Goal: Task Accomplishment & Management: Use online tool/utility

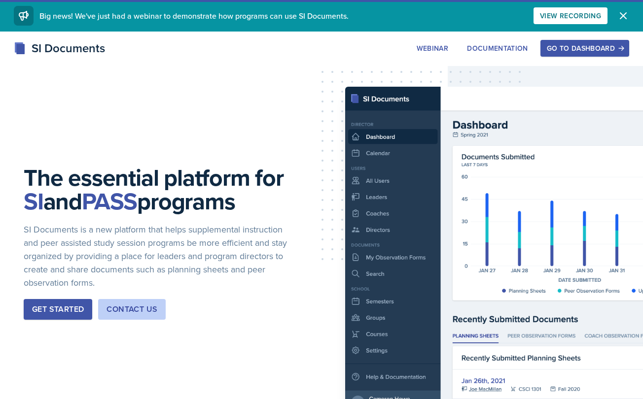
click at [573, 52] on div "Go to Dashboard" at bounding box center [585, 48] width 76 height 8
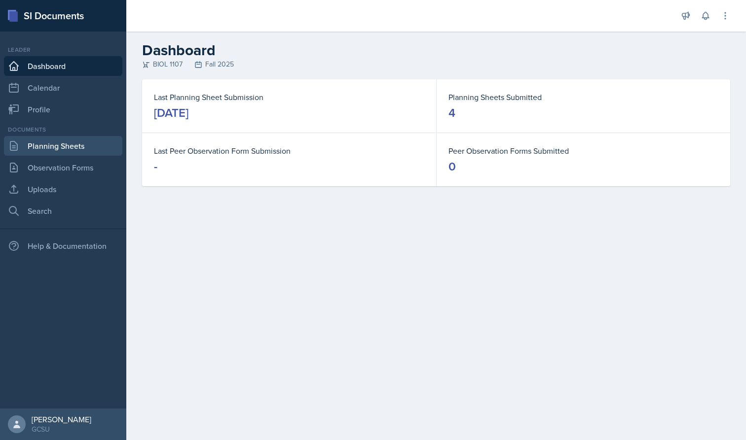
click at [74, 150] on link "Planning Sheets" at bounding box center [63, 146] width 118 height 20
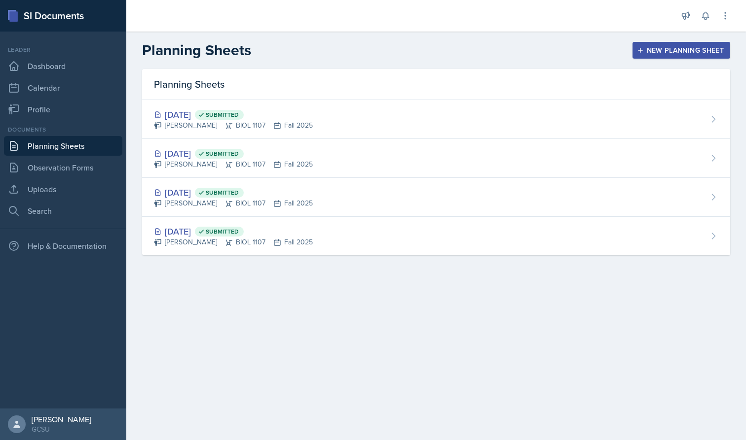
click at [643, 47] on div "New Planning Sheet" at bounding box center [681, 50] width 85 height 8
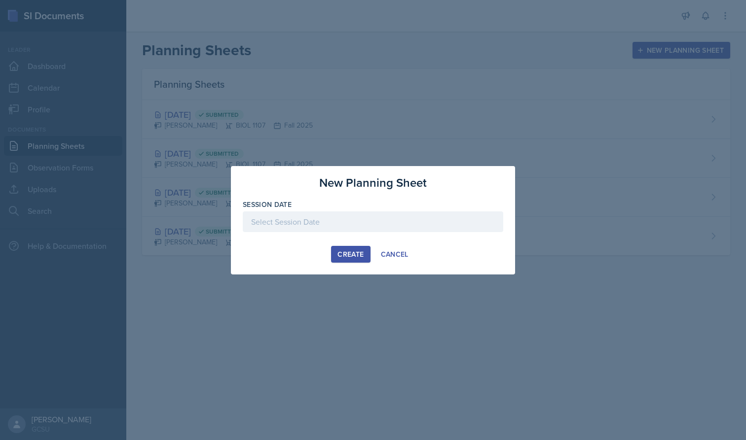
click at [299, 223] on div at bounding box center [373, 222] width 260 height 21
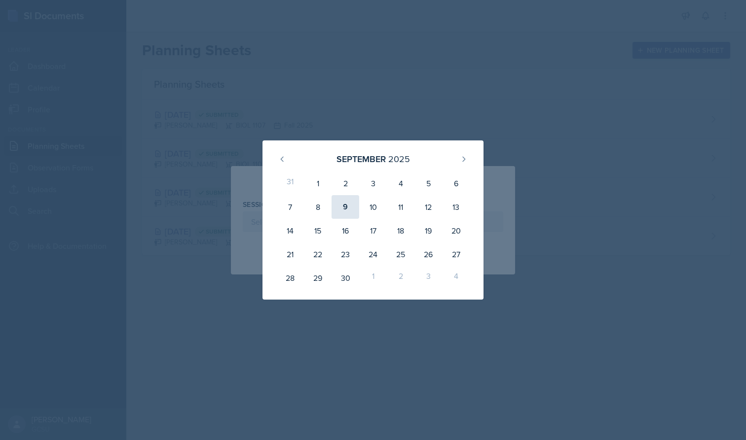
click at [351, 207] on div "9" at bounding box center [345, 207] width 28 height 24
type input "[DATE]"
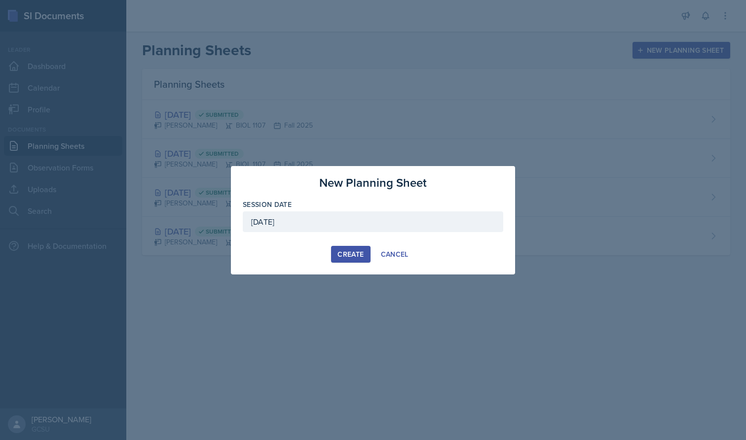
click at [350, 253] on div "Create" at bounding box center [350, 255] width 26 height 8
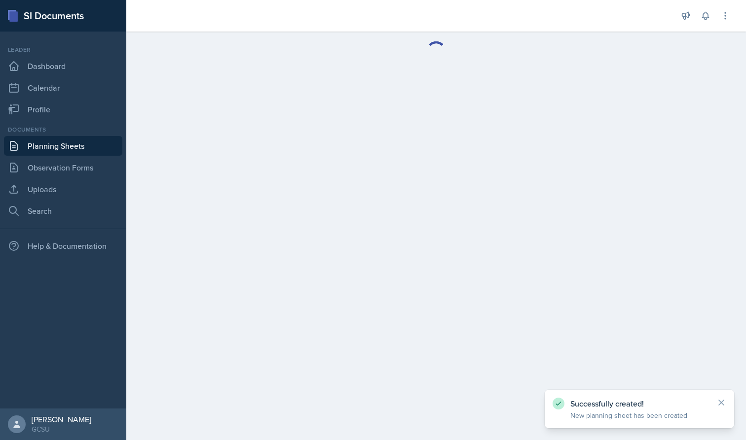
click at [643, 399] on icon at bounding box center [721, 402] width 5 height 5
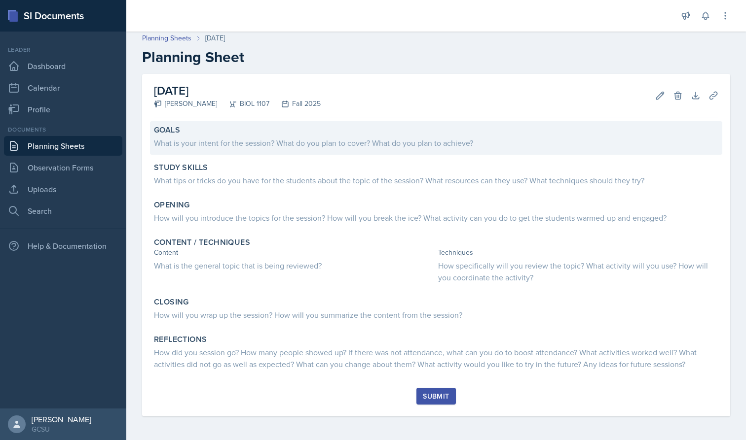
scroll to position [3, 0]
click at [302, 137] on div "What is your intent for the session? What do you plan to cover? What do you pla…" at bounding box center [436, 143] width 564 height 12
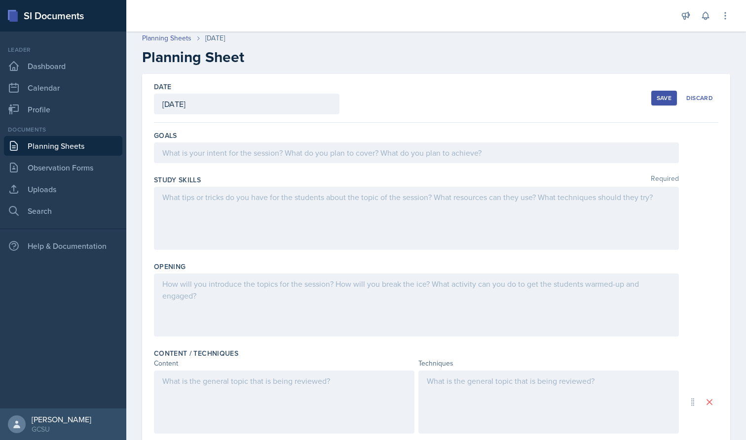
click at [292, 147] on div at bounding box center [416, 153] width 525 height 21
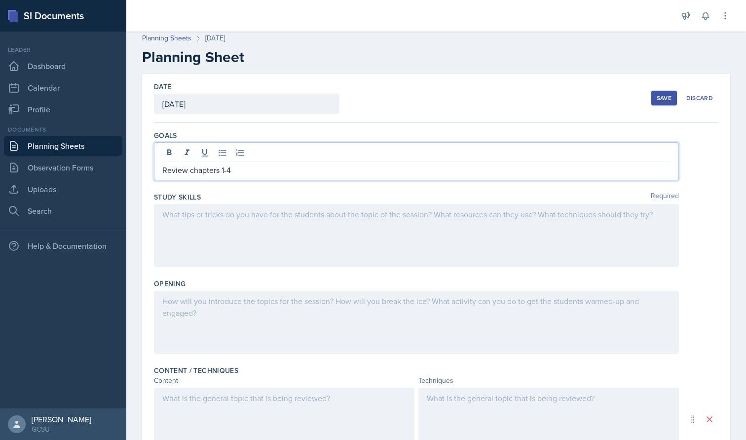
click at [230, 224] on div at bounding box center [416, 235] width 525 height 63
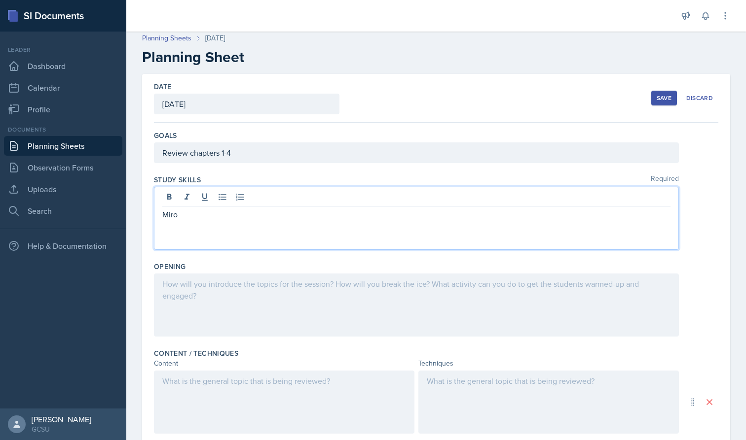
click at [211, 301] on div at bounding box center [416, 305] width 525 height 63
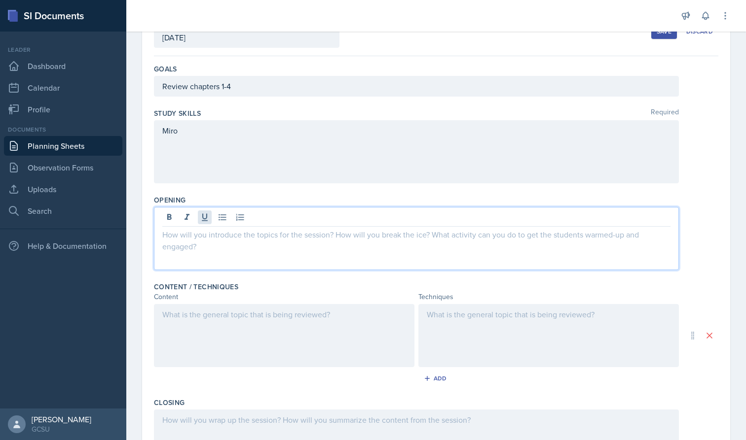
scroll to position [84, 0]
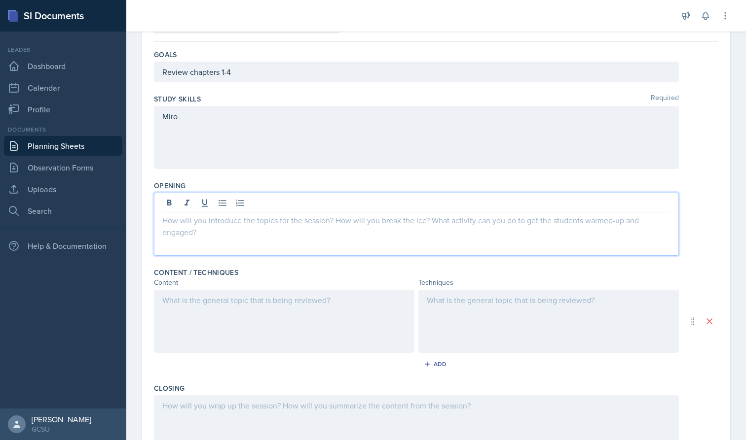
click at [220, 112] on div "Miro" at bounding box center [416, 137] width 525 height 63
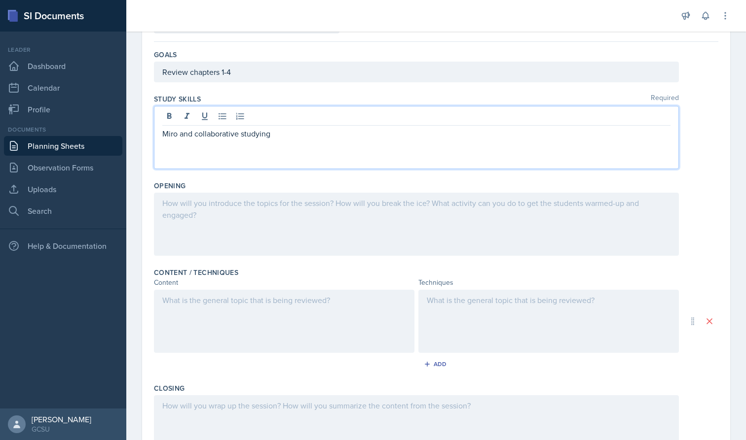
click at [220, 203] on div at bounding box center [416, 224] width 525 height 63
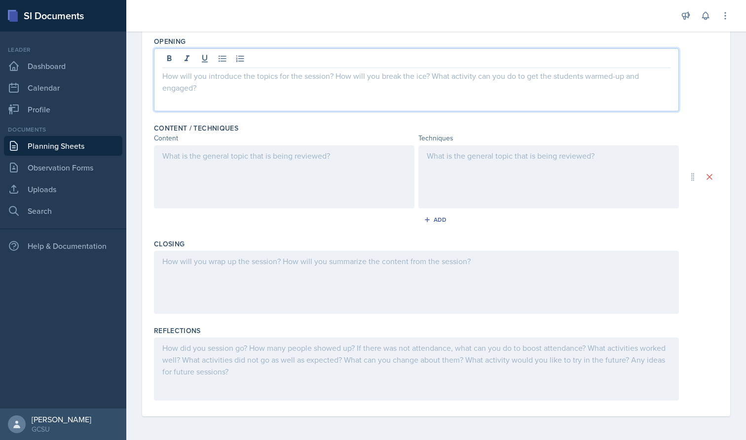
scroll to position [229, 0]
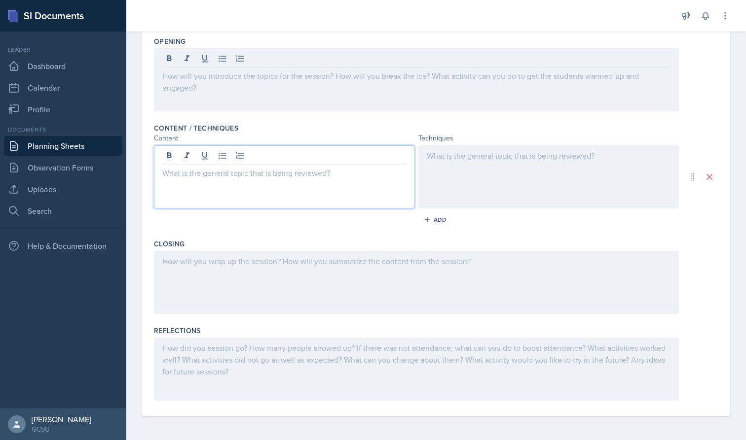
click at [241, 160] on div at bounding box center [284, 176] width 260 height 63
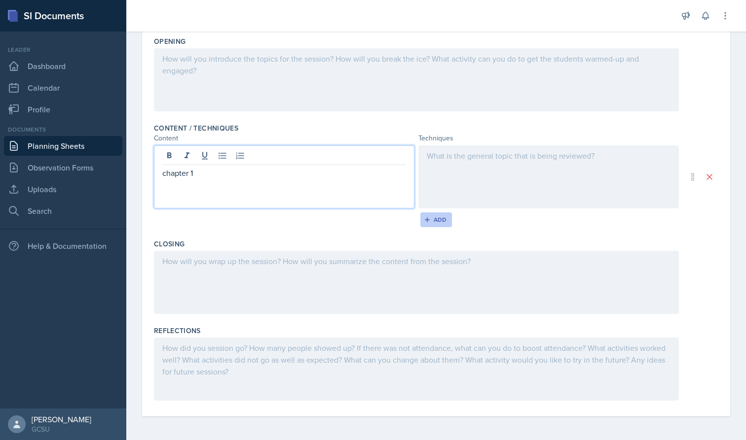
click at [439, 221] on div "Add" at bounding box center [436, 220] width 21 height 8
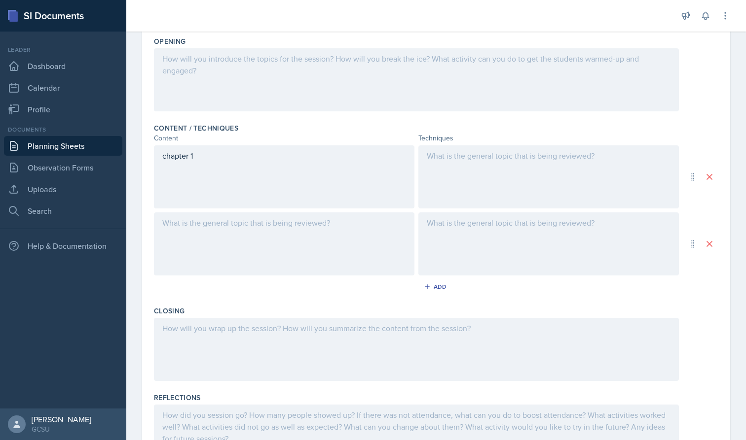
click at [193, 225] on div at bounding box center [284, 244] width 260 height 63
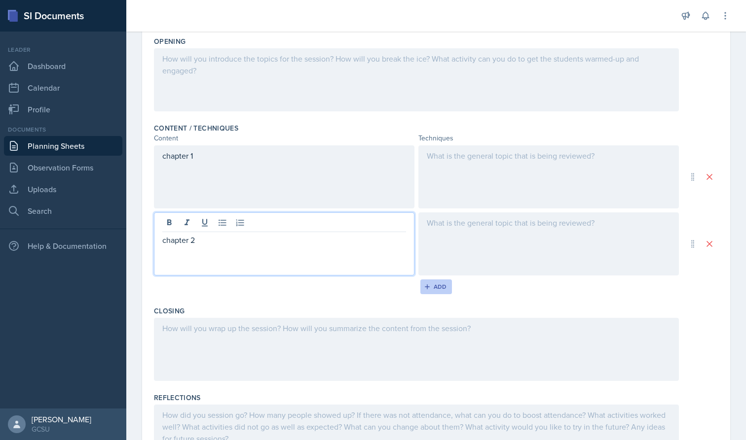
click at [436, 288] on div "Add" at bounding box center [436, 287] width 21 height 8
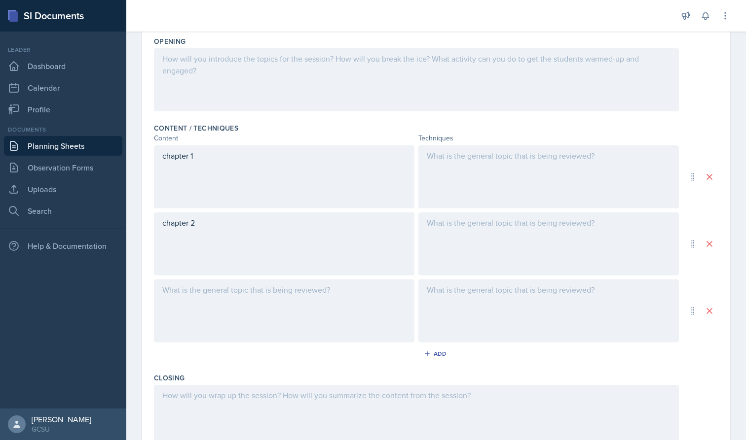
click at [232, 297] on div at bounding box center [284, 311] width 260 height 63
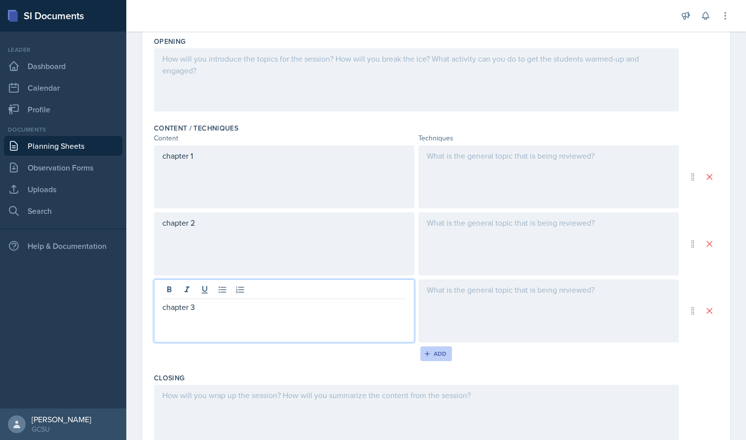
click at [437, 349] on button "Add" at bounding box center [436, 354] width 32 height 15
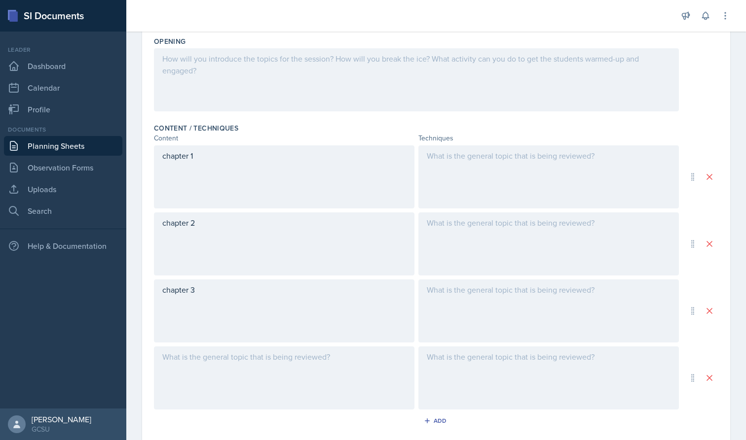
click at [208, 388] on div at bounding box center [284, 378] width 260 height 63
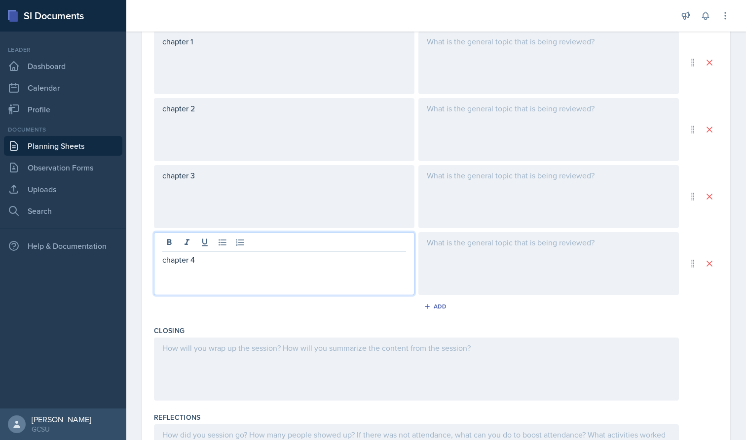
scroll to position [346, 0]
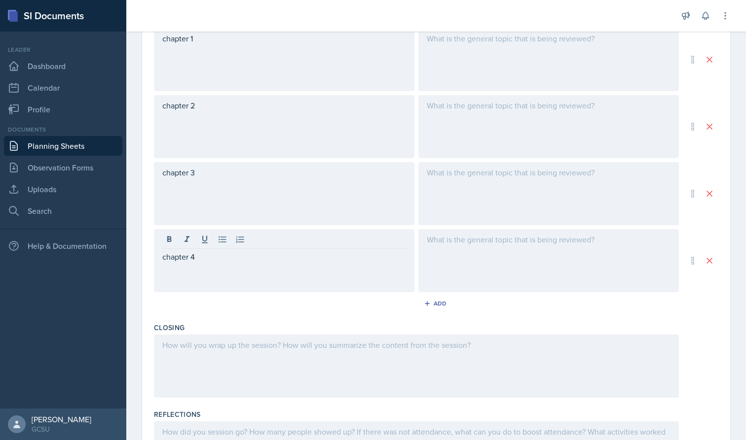
click at [278, 321] on div "Closing" at bounding box center [436, 362] width 564 height 87
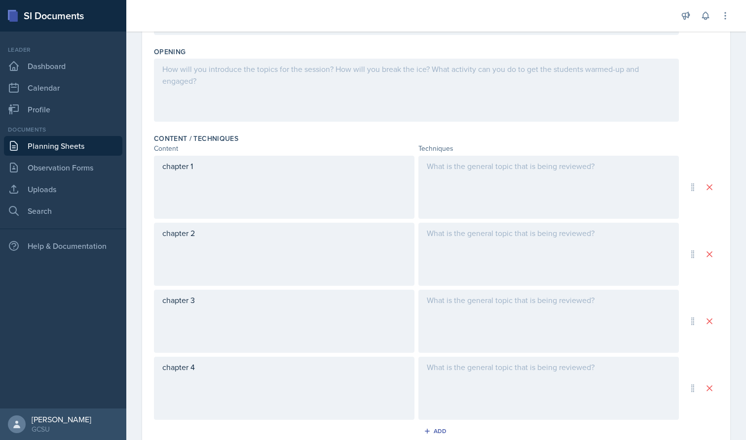
scroll to position [219, 0]
drag, startPoint x: 601, startPoint y: 25, endPoint x: 527, endPoint y: 12, distance: 75.1
click at [527, 12] on div at bounding box center [401, 16] width 535 height 32
